Goal: Check status: Check status

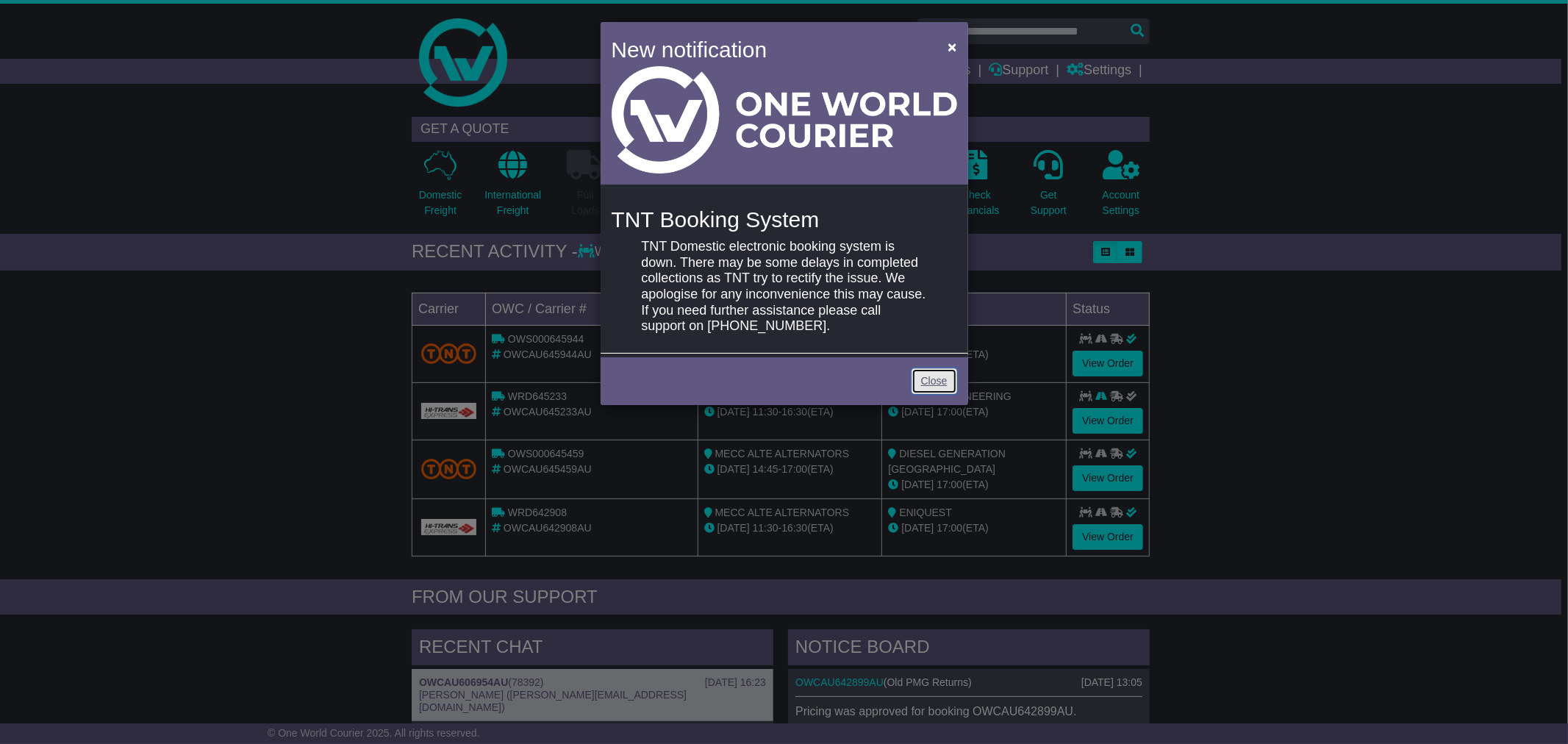
click at [945, 390] on link "Close" at bounding box center [934, 381] width 46 height 25
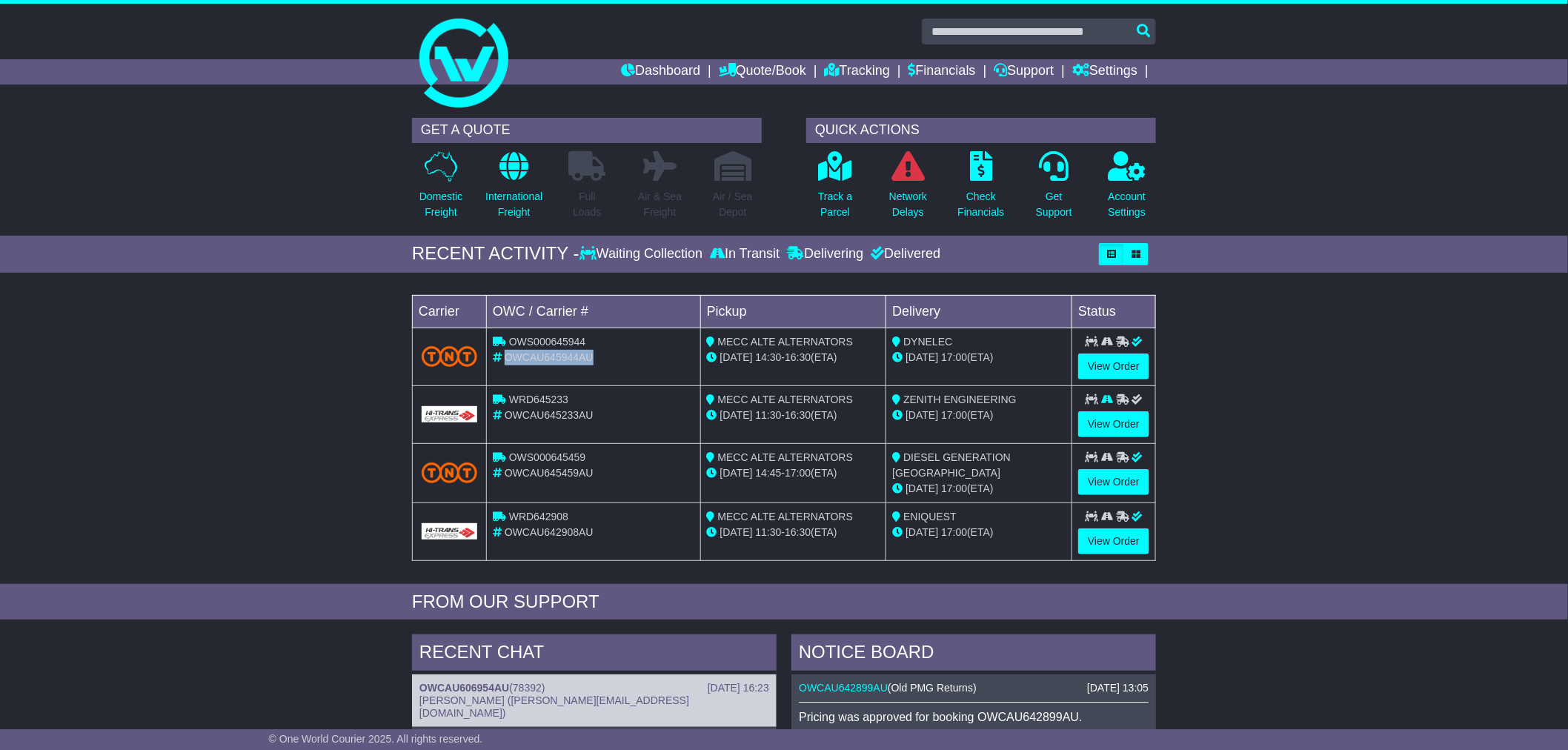
drag, startPoint x: 603, startPoint y: 355, endPoint x: 506, endPoint y: 370, distance: 98.2
click at [506, 370] on td "OWS000645944 OWCAU645944AU" at bounding box center [594, 357] width 214 height 58
click at [584, 343] on span "OWS000645944" at bounding box center [547, 342] width 77 height 12
drag, startPoint x: 605, startPoint y: 337, endPoint x: 510, endPoint y: 343, distance: 95.2
click at [510, 343] on div "OWS000645944" at bounding box center [594, 342] width 202 height 16
